Goal: Entertainment & Leisure: Browse casually

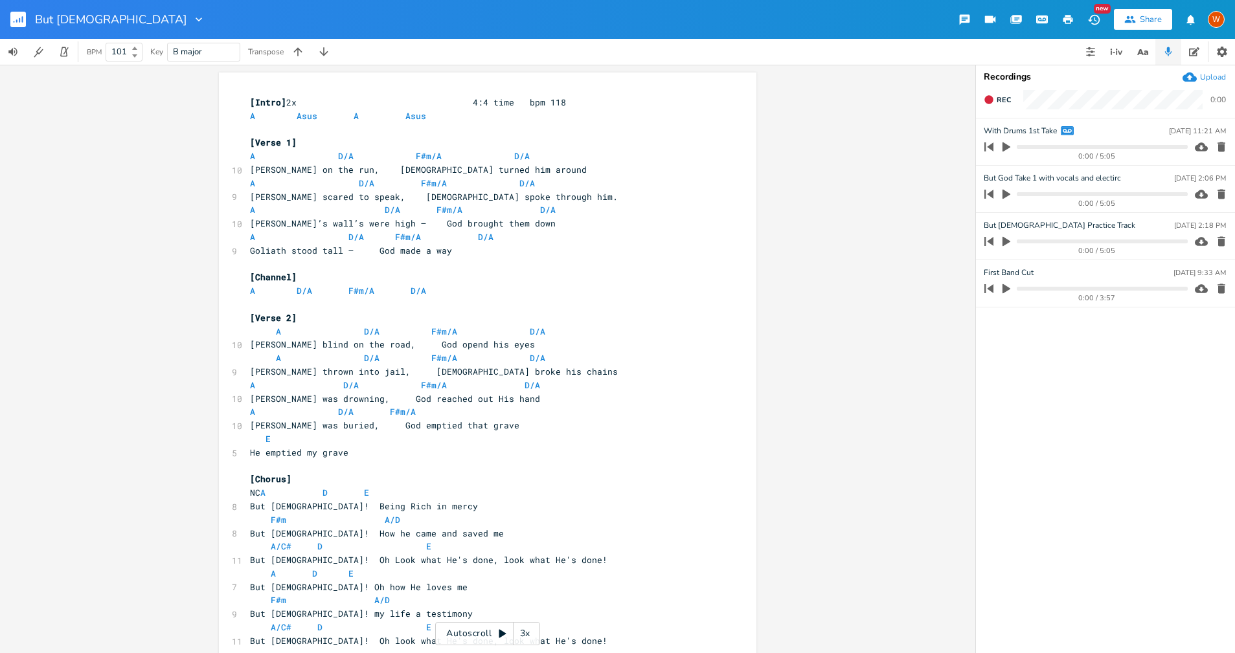
click at [76, 28] on div "But [DEMOGRAPHIC_DATA]" at bounding box center [120, 19] width 170 height 39
click at [192, 22] on icon "button" at bounding box center [198, 19] width 13 height 13
click at [47, 118] on div "[Intro] 2x 4:4 time bpm 118 A Asus A Asus ​ [Verse 1] A D/A F#m/A D/A 10 Jonah …" at bounding box center [487, 359] width 975 height 589
click at [19, 24] on rect "button" at bounding box center [18, 20] width 16 height 16
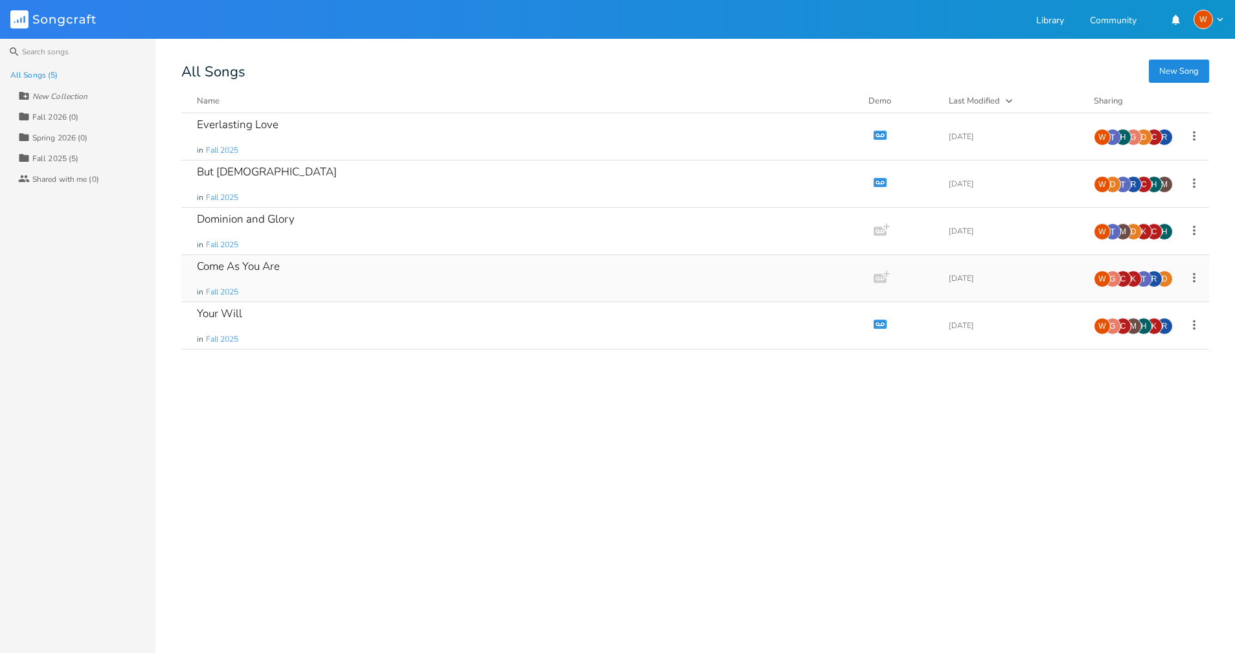
click at [298, 271] on div "Come As You Are in Fall 2025" at bounding box center [525, 278] width 656 height 47
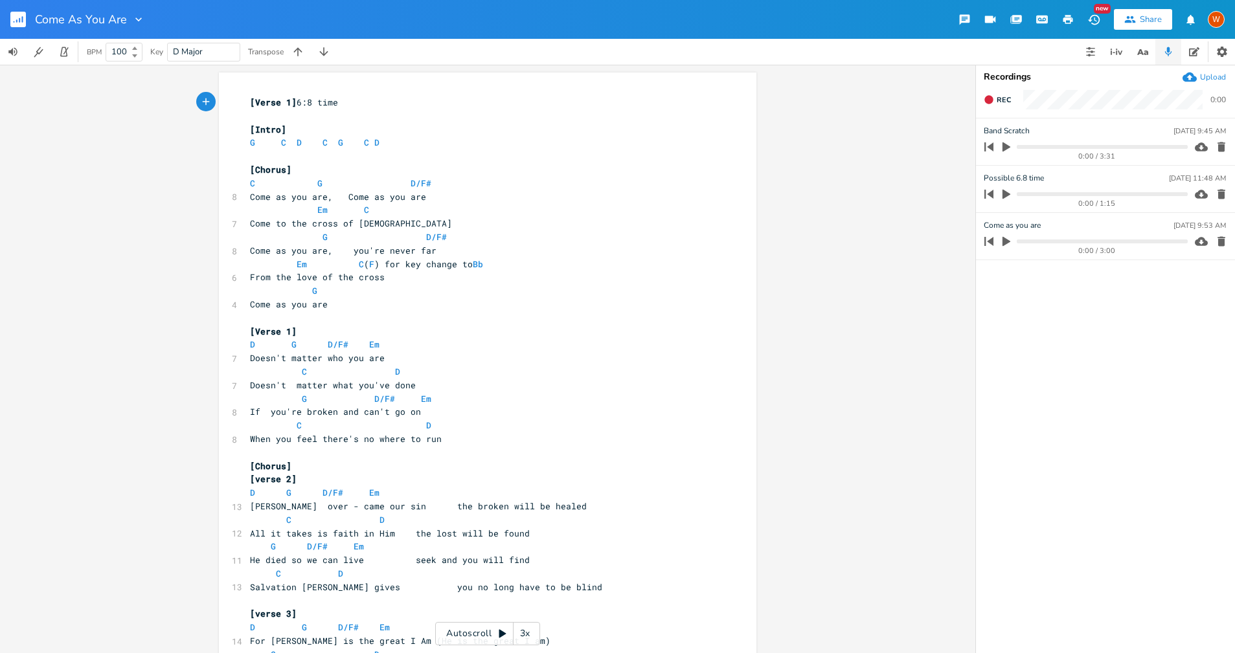
click at [13, 23] on rect "button" at bounding box center [18, 20] width 16 height 16
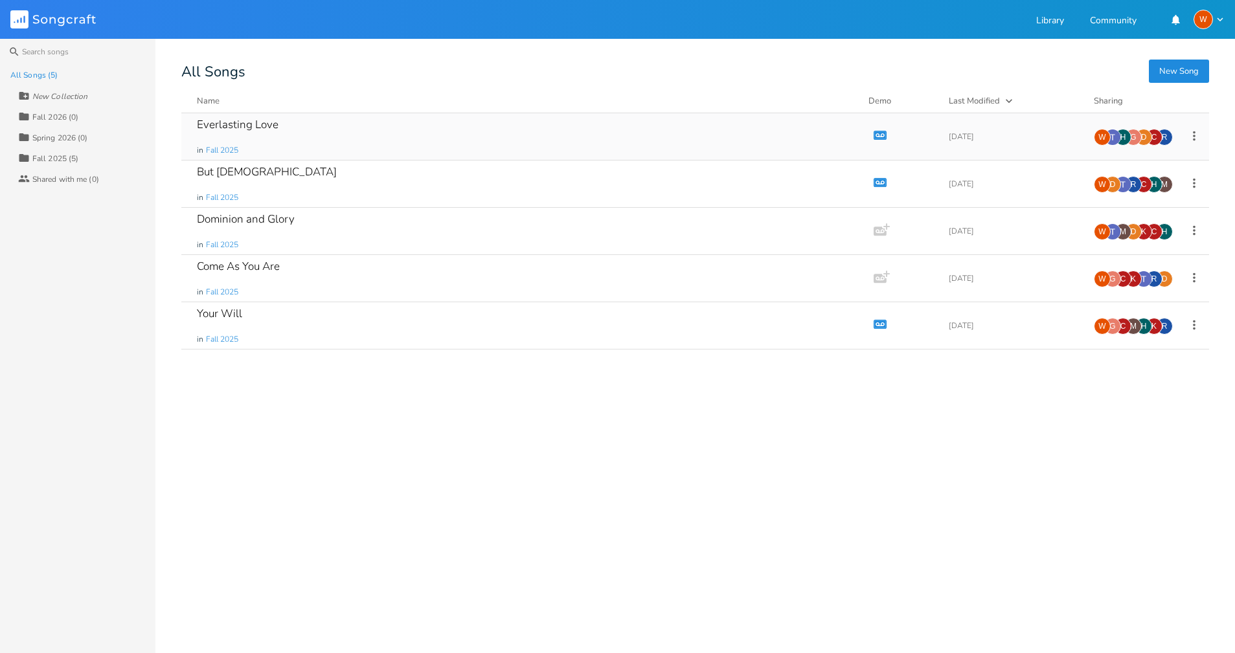
click at [251, 128] on div "Everlasting Love" at bounding box center [238, 124] width 82 height 11
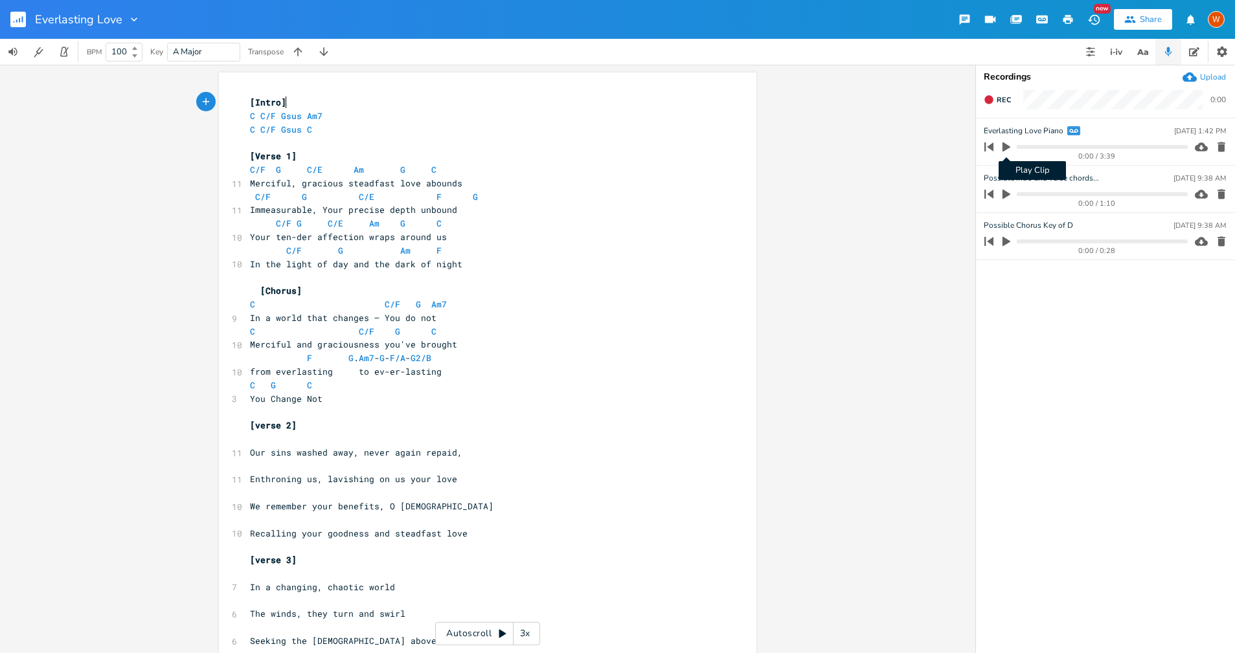
click at [1002, 146] on icon "button" at bounding box center [1006, 147] width 12 height 12
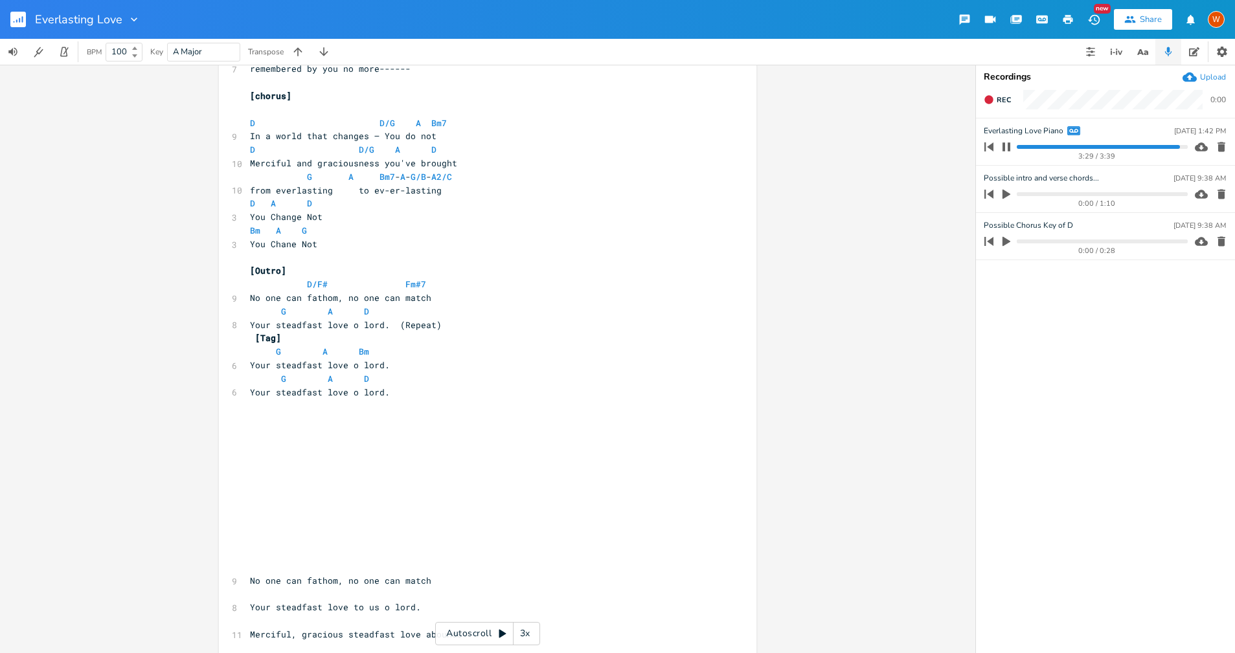
scroll to position [803, 0]
click at [1008, 147] on icon "button" at bounding box center [1006, 146] width 8 height 8
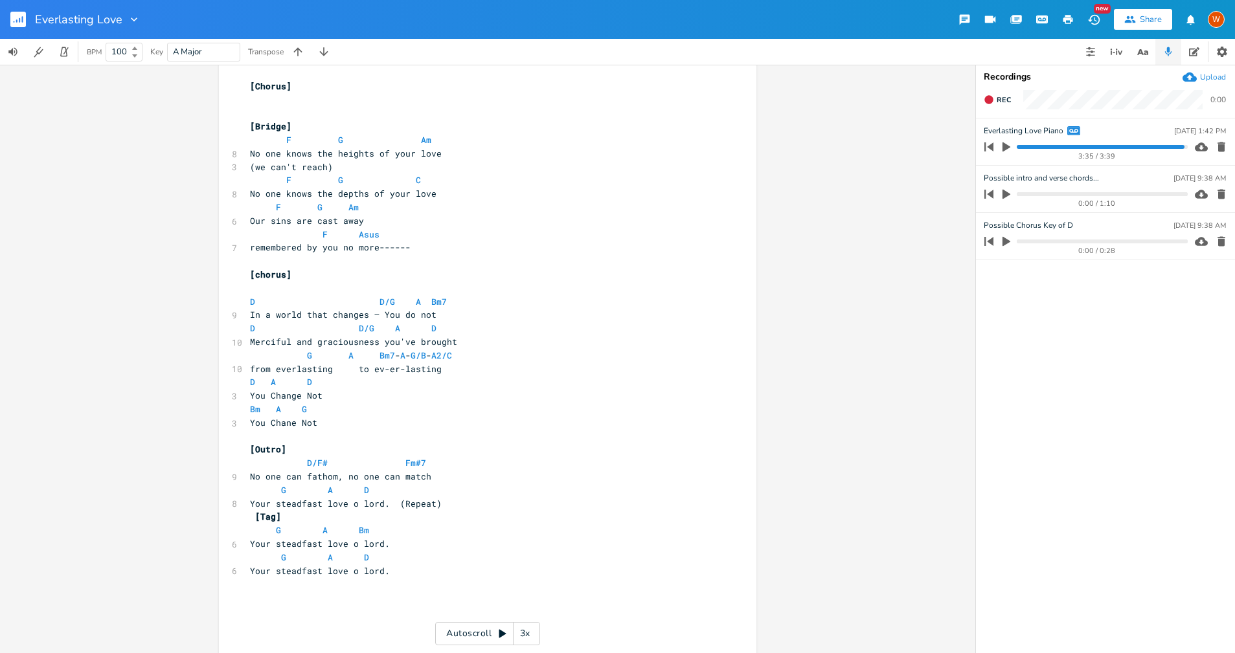
scroll to position [563, 0]
